Goal: Task Accomplishment & Management: Manage account settings

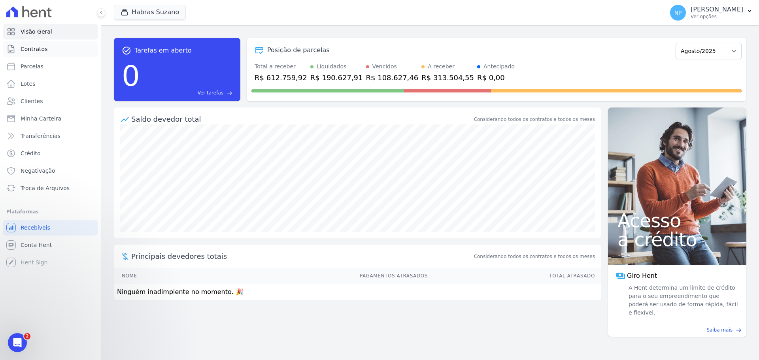
click at [39, 49] on span "Contratos" at bounding box center [34, 49] width 27 height 8
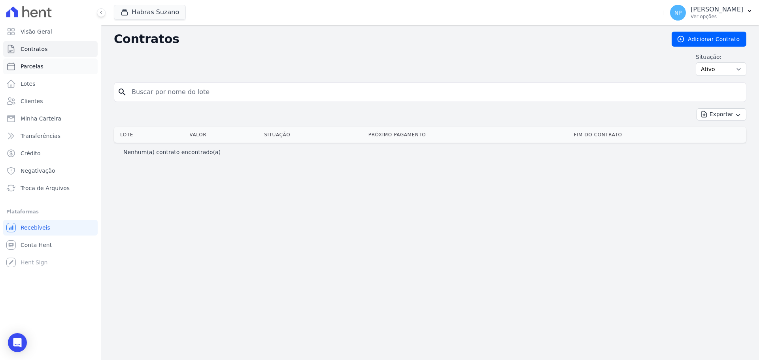
click at [27, 69] on span "Parcelas" at bounding box center [32, 66] width 23 height 8
select select
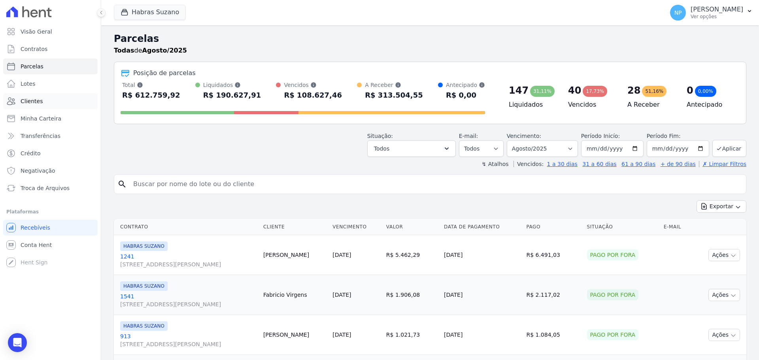
click at [57, 108] on link "Clientes" at bounding box center [50, 101] width 94 height 16
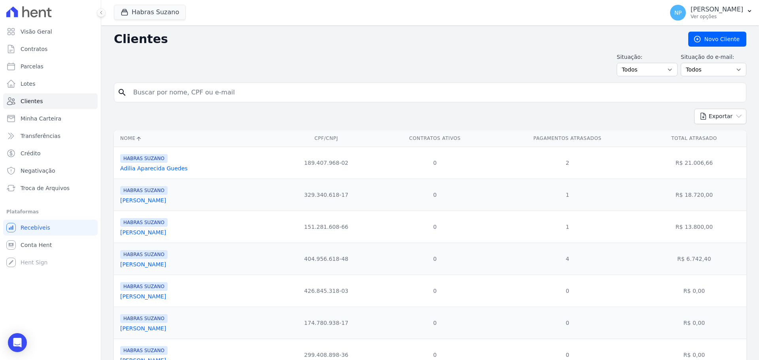
click at [178, 166] on link "Adilia Aparecida Guedes" at bounding box center [154, 168] width 68 height 6
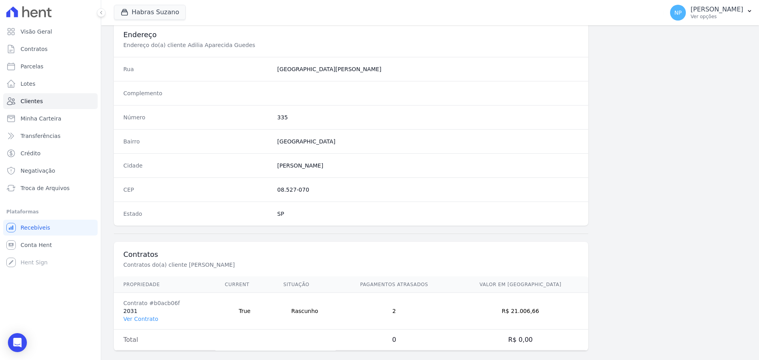
scroll to position [380, 0]
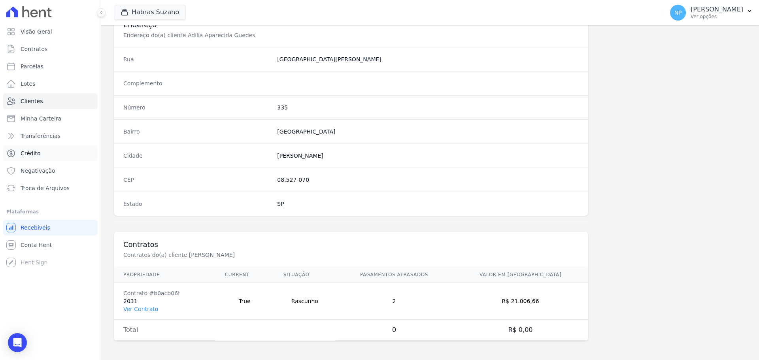
click at [39, 155] on span "Crédito" at bounding box center [31, 153] width 20 height 8
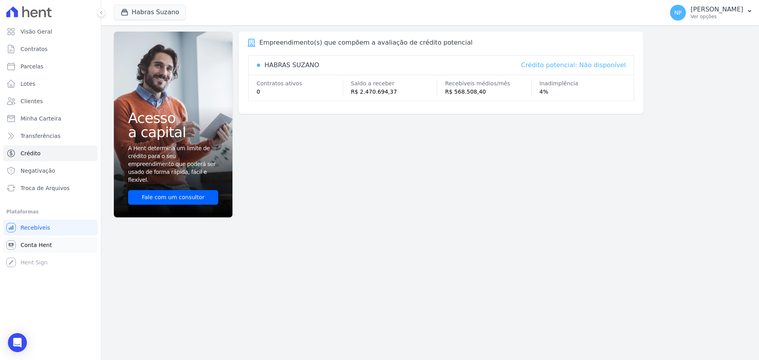
click at [29, 246] on span "Conta Hent" at bounding box center [36, 245] width 31 height 8
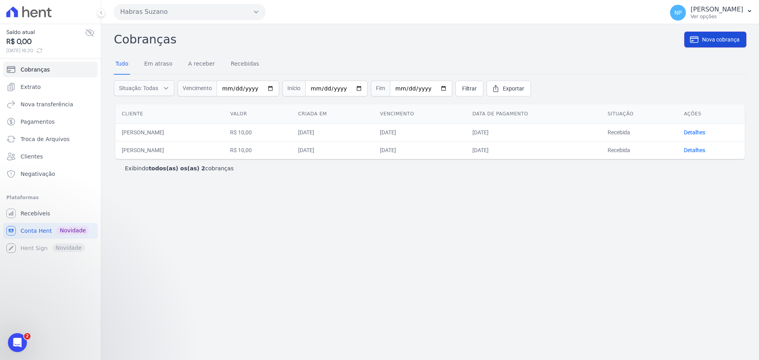
click at [697, 37] on icon at bounding box center [694, 39] width 9 height 9
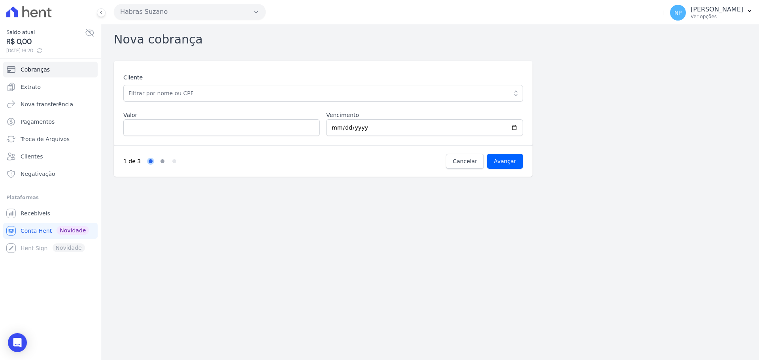
click at [161, 161] on link "Step 2" at bounding box center [163, 161] width 4 height 4
click at [173, 160] on link "Step 3" at bounding box center [174, 161] width 4 height 4
click at [13, 338] on div "Open Intercom Messenger" at bounding box center [17, 343] width 21 height 21
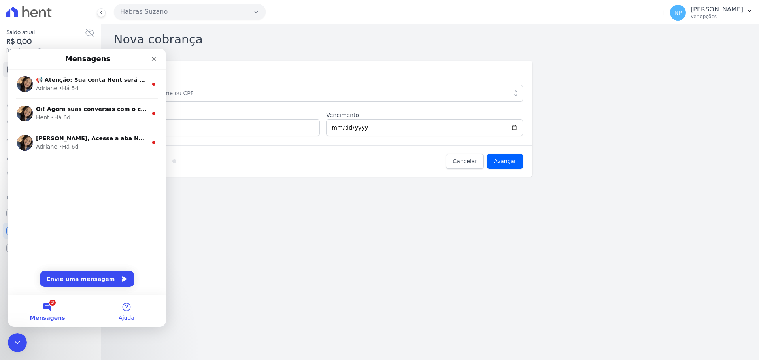
click at [130, 306] on button "Ajuda" at bounding box center [126, 311] width 79 height 32
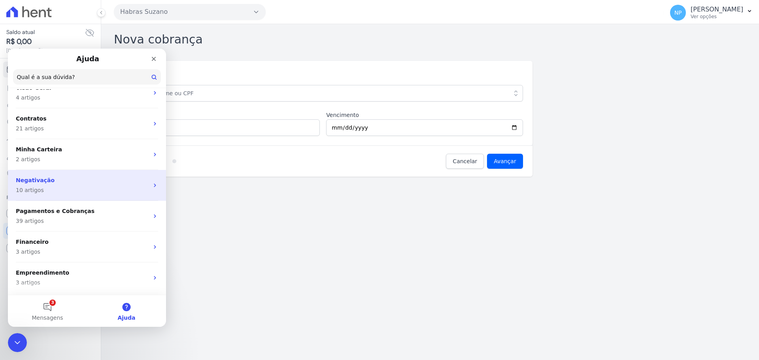
scroll to position [79, 0]
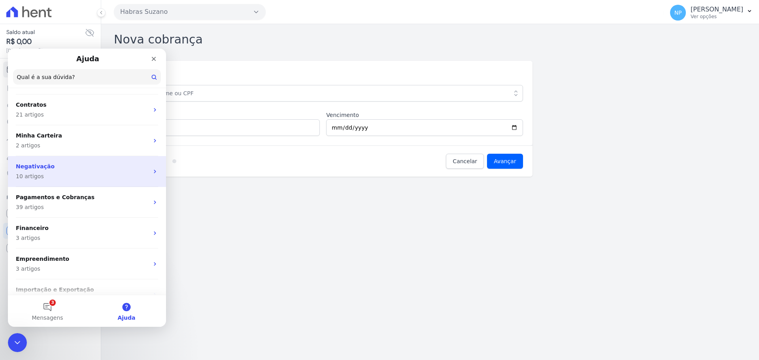
click at [112, 240] on p "3 artigos" at bounding box center [82, 238] width 133 height 8
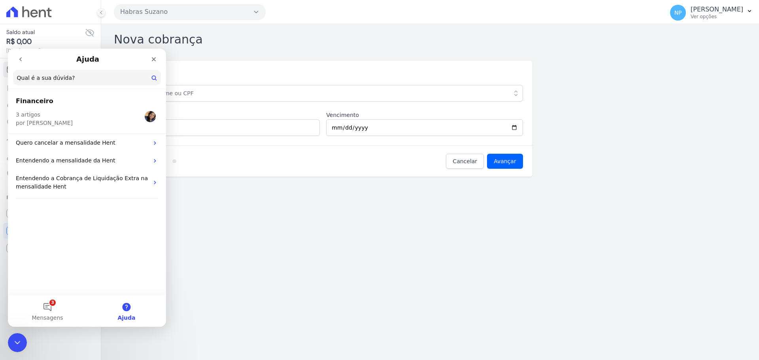
click at [21, 62] on icon "go back" at bounding box center [20, 59] width 6 height 6
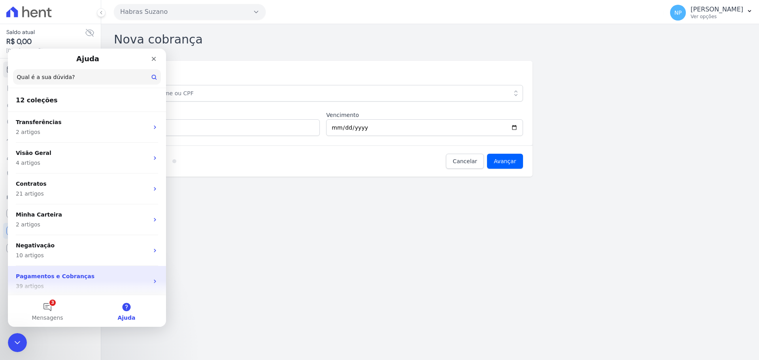
scroll to position [40, 0]
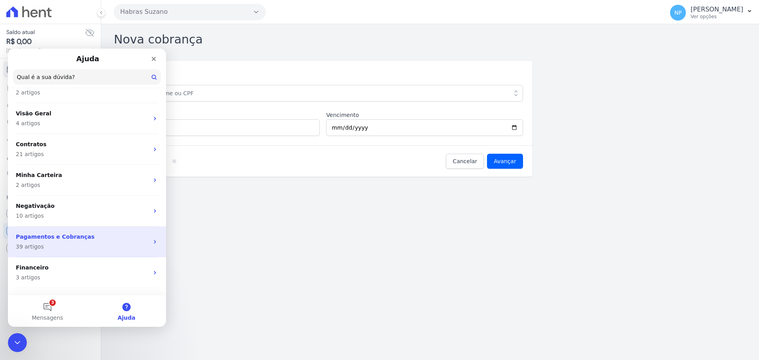
click at [81, 246] on p "39 artigos" at bounding box center [82, 247] width 133 height 8
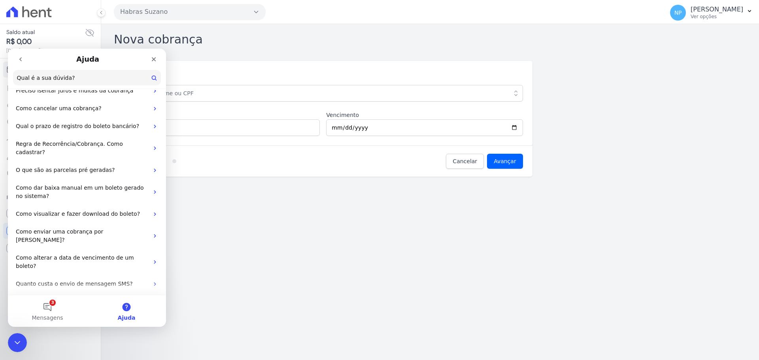
scroll to position [474, 0]
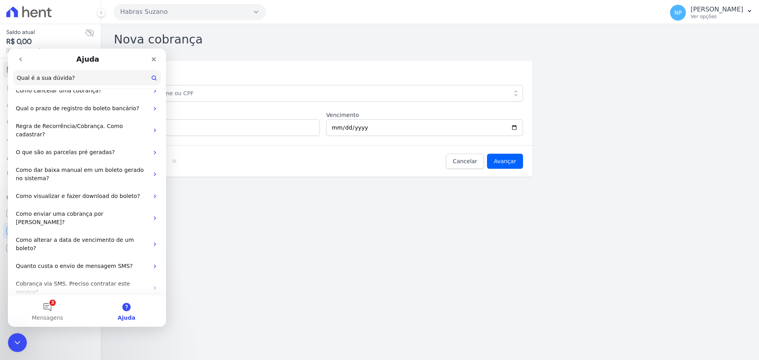
click at [19, 61] on icon "go back" at bounding box center [20, 59] width 6 height 6
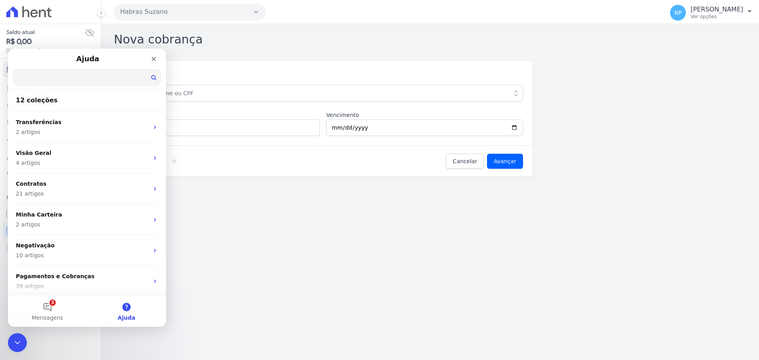
drag, startPoint x: 64, startPoint y: 78, endPoint x: 64, endPoint y: 67, distance: 11.5
click at [64, 77] on input "Qual é a sua dúvida?" at bounding box center [86, 77] width 147 height 15
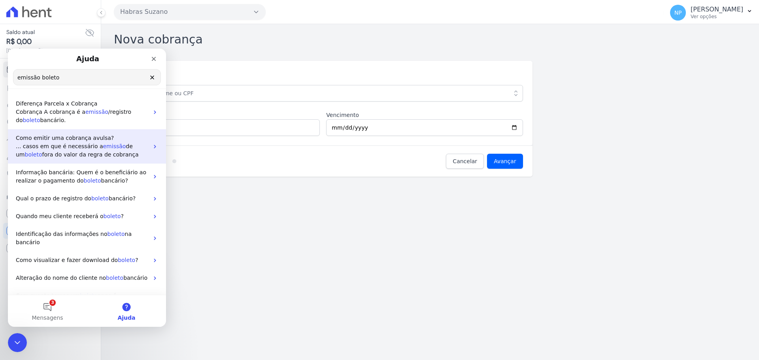
type input "emissão boleto"
click at [141, 151] on p "... casos em que é necessário a emissão de um boleto fora do valor da regra de …" at bounding box center [82, 150] width 133 height 17
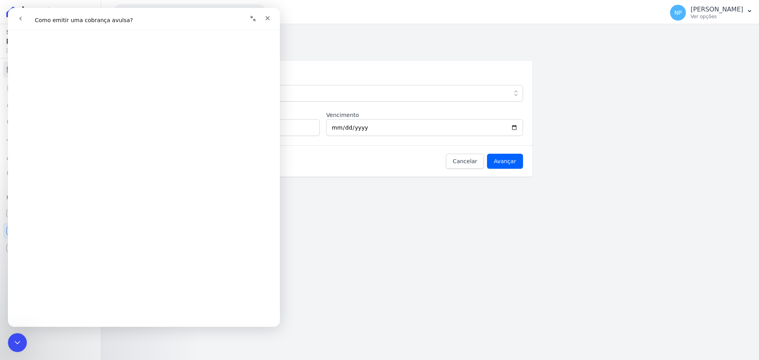
scroll to position [276, 0]
click at [270, 19] on icon "Fechar" at bounding box center [268, 18] width 6 height 6
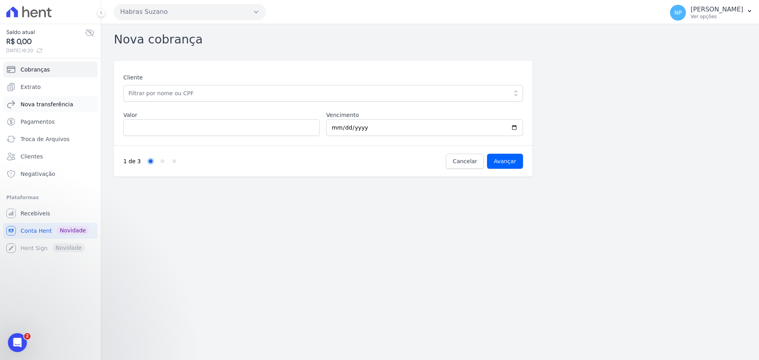
scroll to position [0, 0]
click at [215, 211] on div "Nova cobrança Cliente [PERSON_NAME] (189.407.968-02) [PERSON_NAME] (329.340.618…" at bounding box center [430, 192] width 658 height 336
click at [60, 72] on link "Cobranças" at bounding box center [50, 70] width 94 height 16
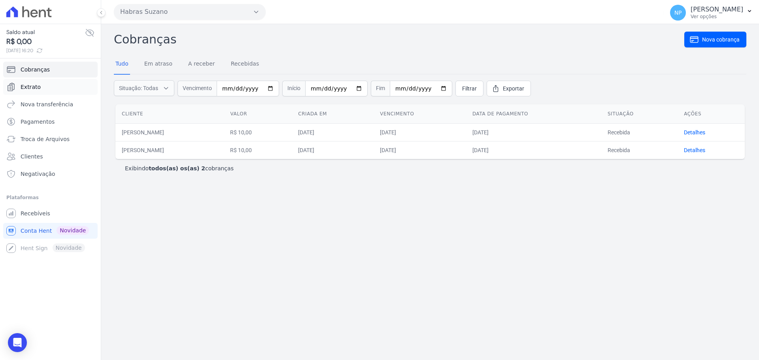
click at [55, 84] on link "Extrato" at bounding box center [50, 87] width 94 height 16
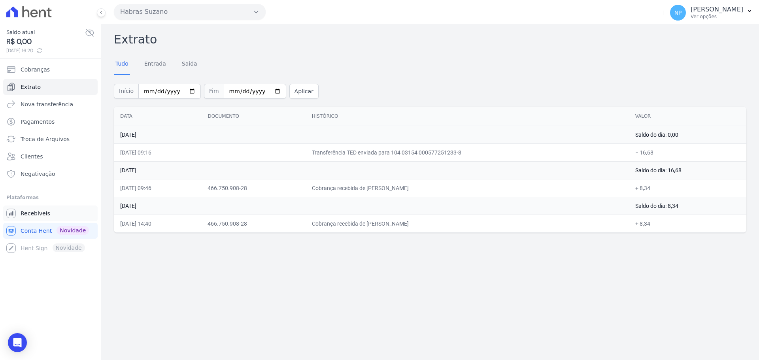
click at [41, 212] on span "Recebíveis" at bounding box center [36, 214] width 30 height 8
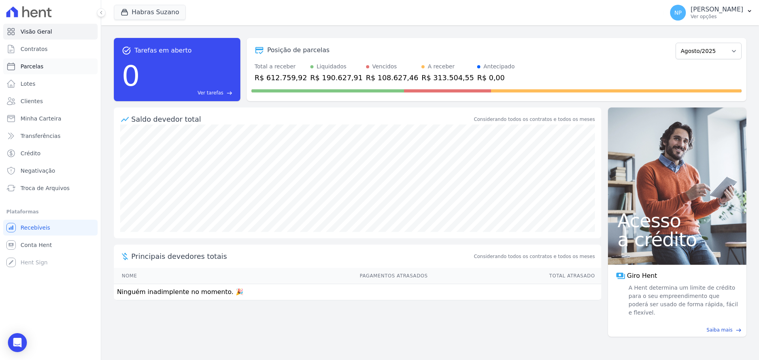
click at [48, 64] on link "Parcelas" at bounding box center [50, 67] width 94 height 16
select select
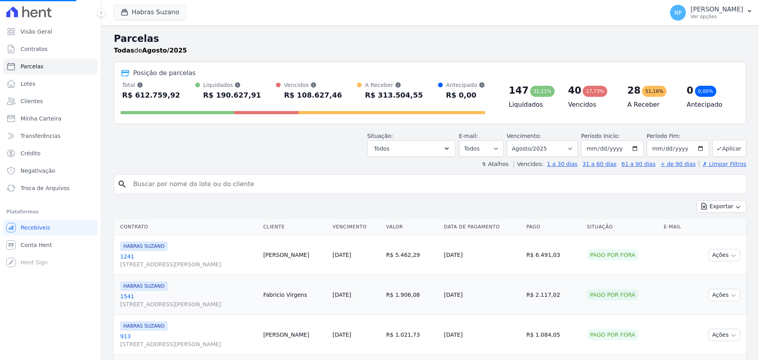
select select
click at [574, 148] on select "[GEOGRAPHIC_DATA] por período ──────── Todos os meses Julho/2022 Agosto/2022 Se…" at bounding box center [542, 148] width 71 height 17
click at [570, 151] on select "[GEOGRAPHIC_DATA] por período ──────── Todos os meses Julho/2022 Agosto/2022 Se…" at bounding box center [542, 148] width 71 height 17
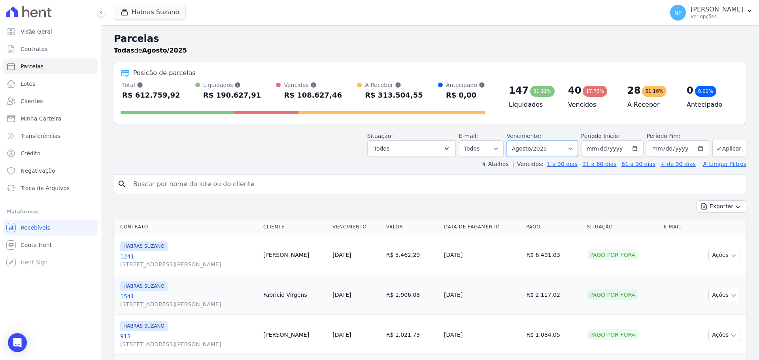
select select "09/2025"
click at [512, 140] on select "[GEOGRAPHIC_DATA] por período ──────── Todos os meses Julho/2022 Agosto/2022 Se…" at bounding box center [542, 148] width 71 height 17
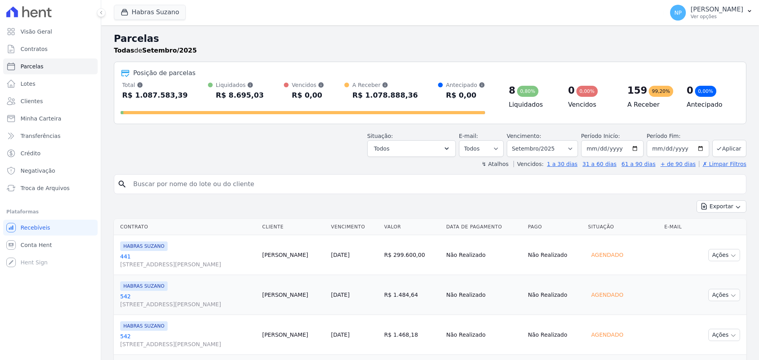
select select
click at [699, 149] on input "2025-09-30" at bounding box center [678, 148] width 62 height 17
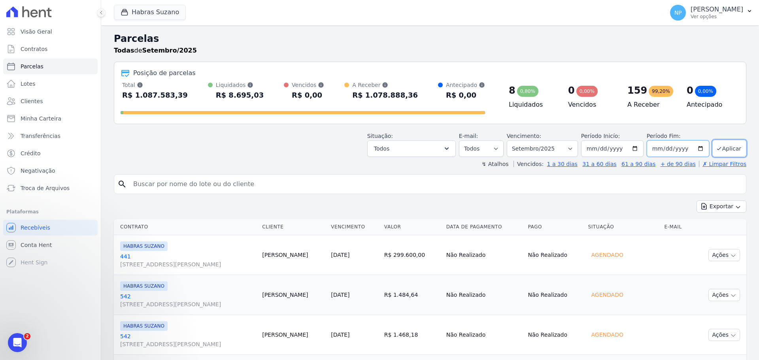
type input "2025-09-20"
click at [732, 151] on button "Aplicar" at bounding box center [729, 148] width 34 height 17
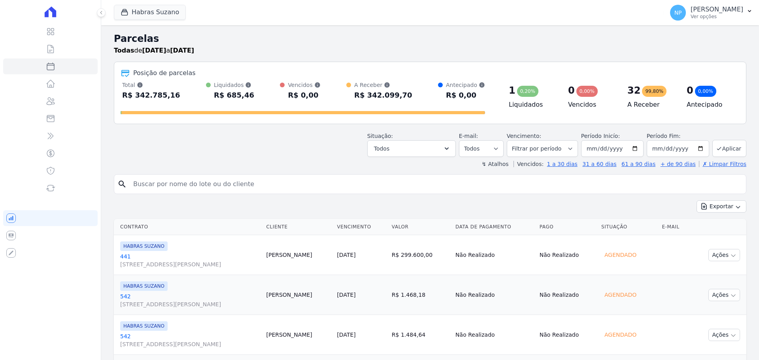
select select
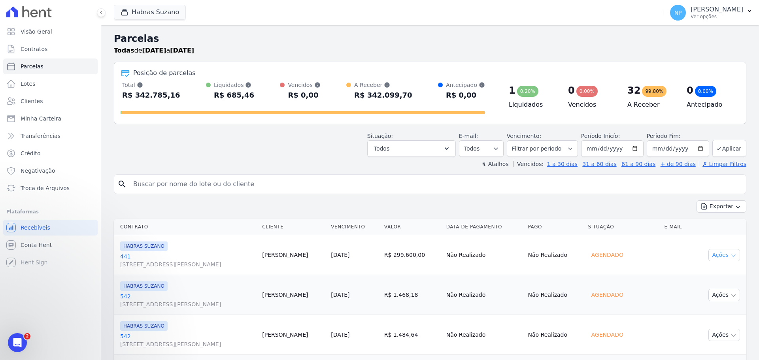
click at [718, 257] on button "Ações" at bounding box center [725, 255] width 32 height 12
click at [443, 248] on td "R$ 299.600,00" at bounding box center [412, 255] width 62 height 40
click at [230, 266] on span "[STREET_ADDRESS][PERSON_NAME]" at bounding box center [188, 265] width 136 height 8
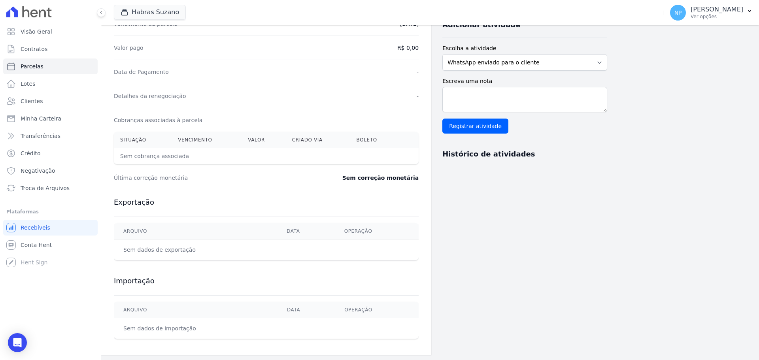
scroll to position [180, 0]
select select
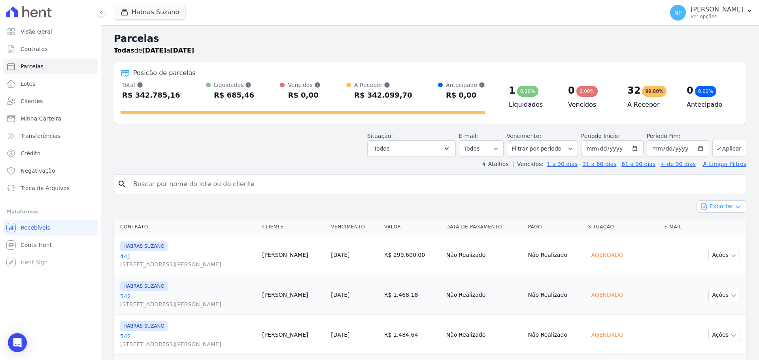
click at [735, 209] on icon "button" at bounding box center [738, 207] width 6 height 6
click at [728, 240] on span "Exportar CSV" at bounding box center [721, 239] width 42 height 8
